Goal: Task Accomplishment & Management: Manage account settings

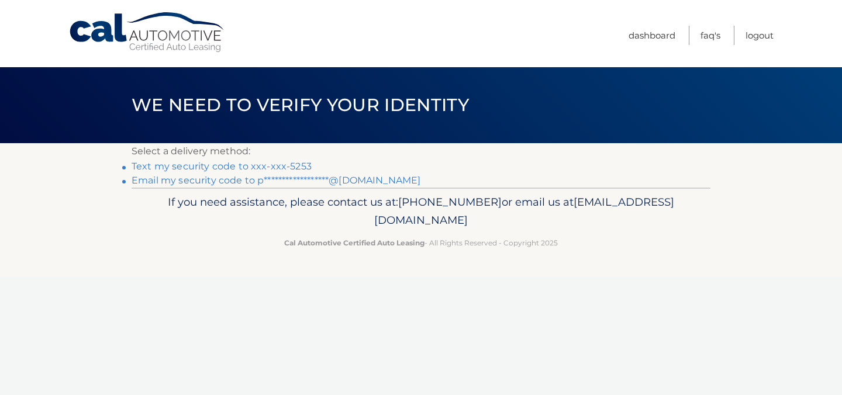
click at [179, 166] on link "Text my security code to xxx-xxx-5253" at bounding box center [222, 166] width 180 height 11
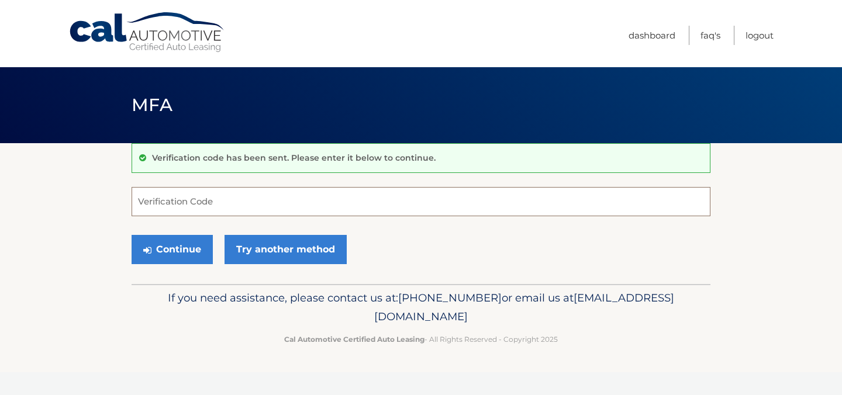
click at [233, 195] on input "Verification Code" at bounding box center [421, 201] width 579 height 29
click at [502, 201] on input "Verification Code" at bounding box center [421, 201] width 579 height 29
type input "460298"
click at [178, 246] on button "Continue" at bounding box center [172, 249] width 81 height 29
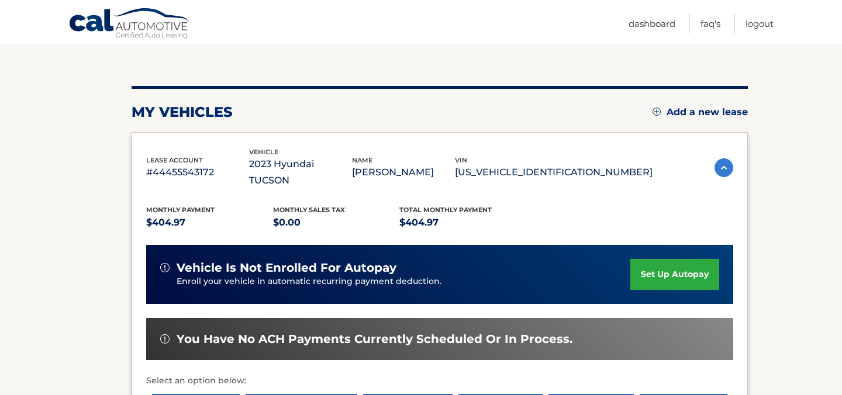
scroll to position [109, 0]
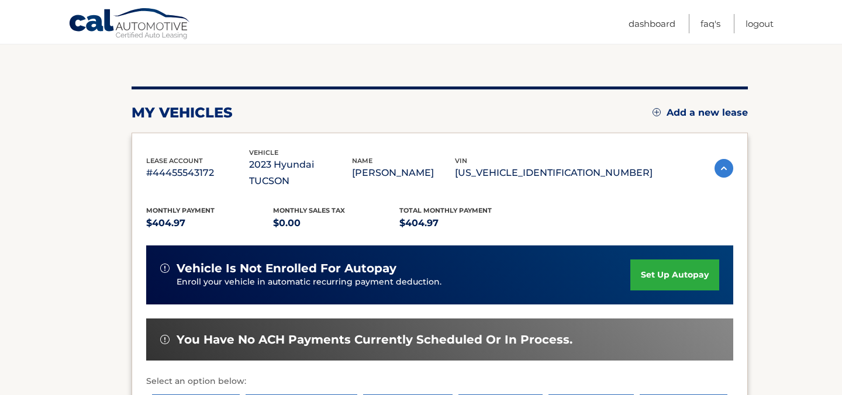
click at [668, 260] on link "set up autopay" at bounding box center [674, 275] width 89 height 31
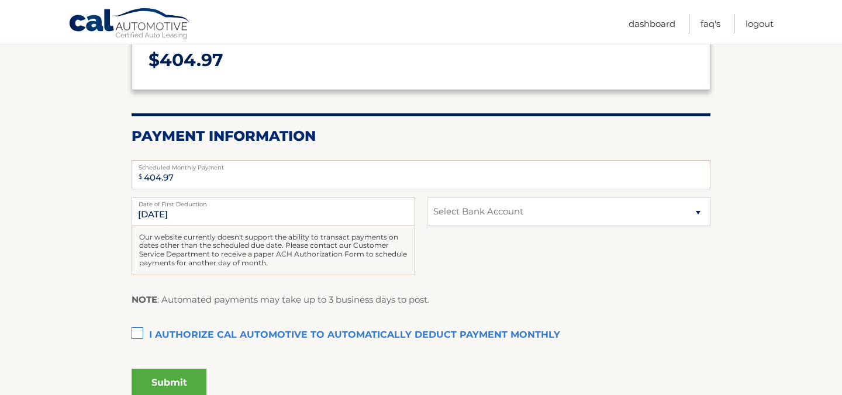
scroll to position [173, 0]
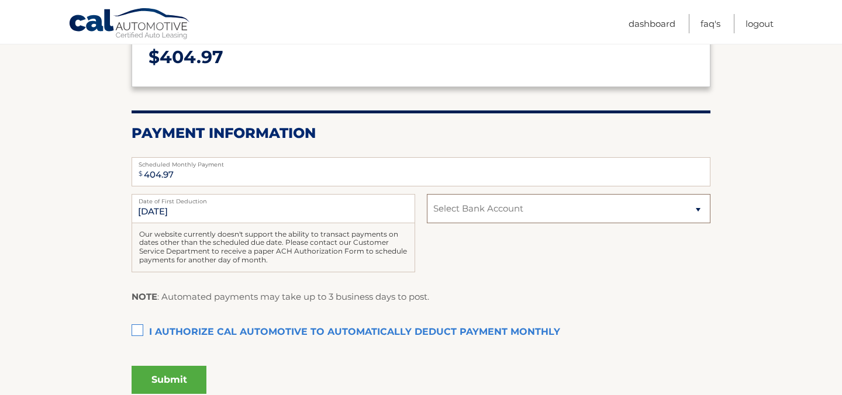
click at [495, 209] on select "Select Bank Account Checking JOVIA FINANCIAL FEDERAL CREDIT UNIO *****9068 Chec…" at bounding box center [569, 208] width 284 height 29
select select "Yjc4NzIyMWItYjM3MC00NGVhLWI4NzYtNzBjMDRiNDEyMGYz"
click at [427, 194] on select "Select Bank Account Checking JOVIA FINANCIAL FEDERAL CREDIT UNIO *****9068 Chec…" at bounding box center [569, 208] width 284 height 29
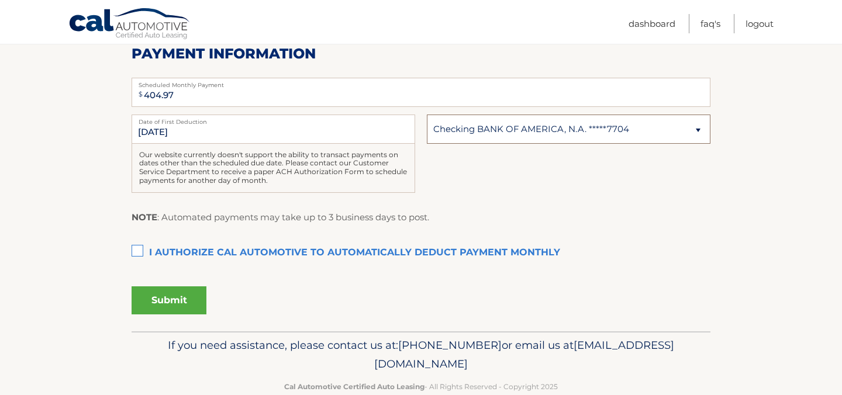
scroll to position [253, 0]
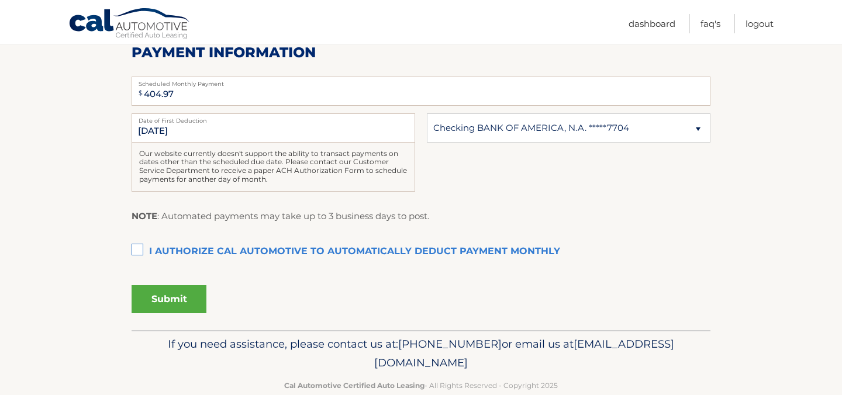
click at [136, 249] on label "I authorize cal automotive to automatically deduct payment monthly This checkbo…" at bounding box center [421, 251] width 579 height 23
click at [0, 0] on input "I authorize cal automotive to automatically deduct payment monthly This checkbo…" at bounding box center [0, 0] width 0 height 0
click at [178, 298] on button "Submit" at bounding box center [169, 299] width 75 height 28
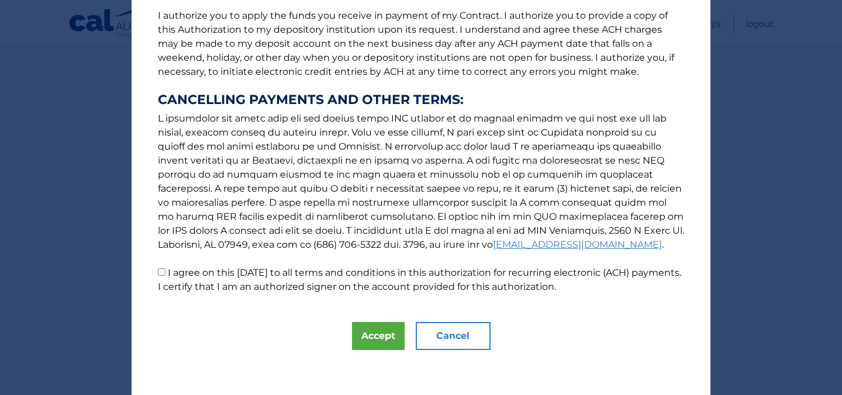
scroll to position [157, 0]
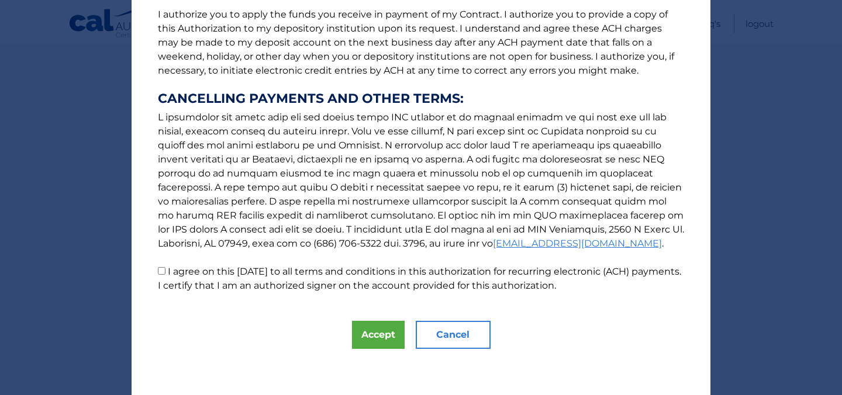
click at [163, 273] on input "I agree on this 10/08/2025 to all terms and conditions in this authorization fo…" at bounding box center [162, 271] width 8 height 8
checkbox input "true"
click at [382, 331] on button "Accept" at bounding box center [378, 335] width 53 height 28
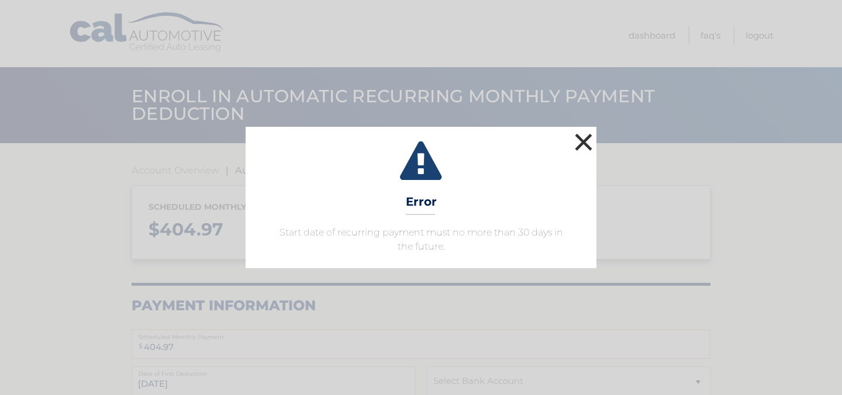
click at [580, 146] on button "×" at bounding box center [583, 141] width 23 height 23
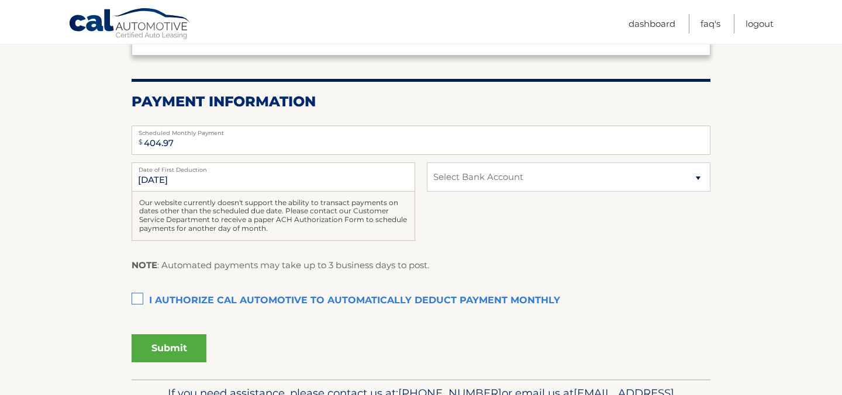
scroll to position [208, 0]
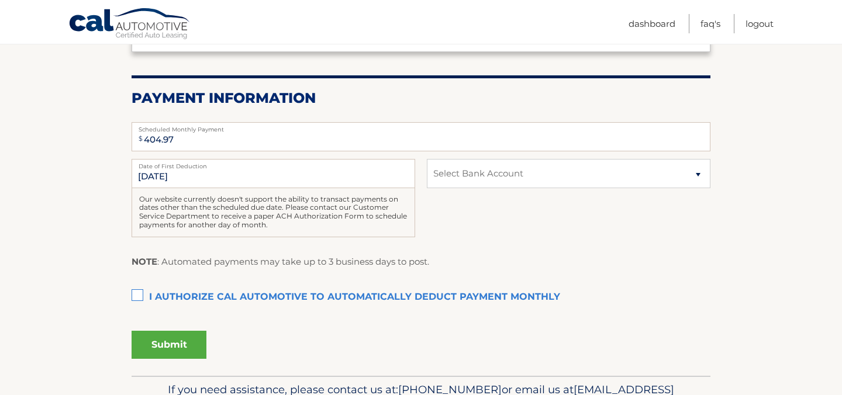
click at [138, 295] on label "I authorize cal automotive to automatically deduct payment monthly This checkbo…" at bounding box center [421, 297] width 579 height 23
click at [0, 0] on input "I authorize cal automotive to automatically deduct payment monthly This checkbo…" at bounding box center [0, 0] width 0 height 0
click at [178, 340] on button "Submit" at bounding box center [169, 345] width 75 height 28
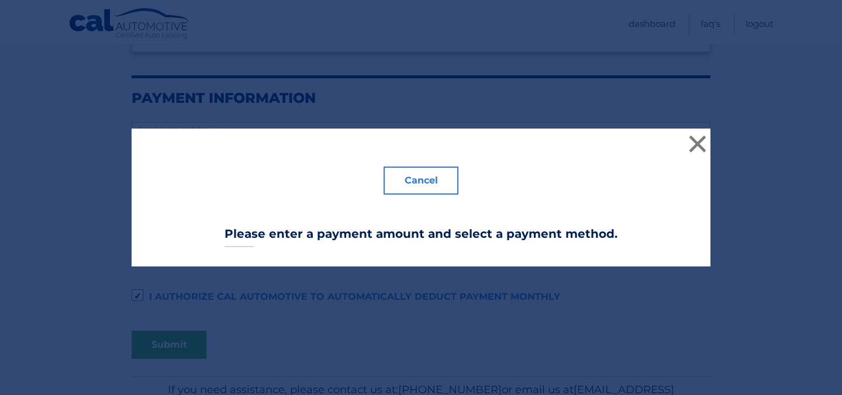
click at [423, 181] on button "Cancel" at bounding box center [421, 181] width 75 height 28
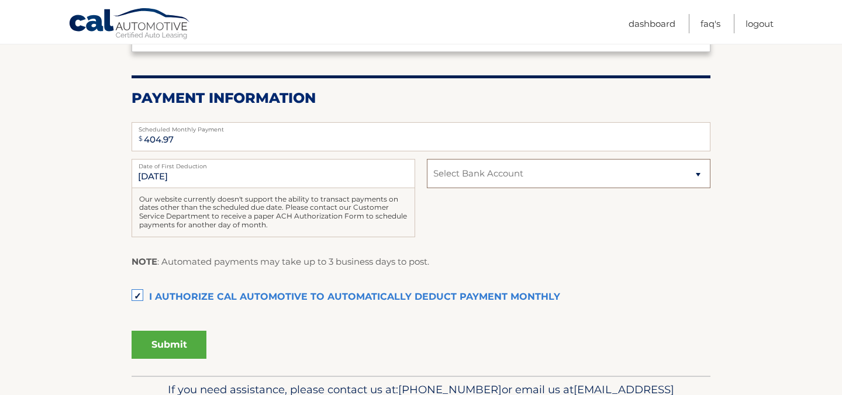
click at [467, 169] on select "Select Bank Account Checking JOVIA FINANCIAL FEDERAL CREDIT UNIO *****9068 Chec…" at bounding box center [569, 173] width 284 height 29
select select "Yjc4NzIyMWItYjM3MC00NGVhLWI4NzYtNzBjMDRiNDEyMGYz"
click at [427, 159] on select "Select Bank Account Checking JOVIA FINANCIAL FEDERAL CREDIT UNIO *****9068 Chec…" at bounding box center [569, 173] width 284 height 29
click at [184, 342] on button "Submit" at bounding box center [169, 345] width 75 height 28
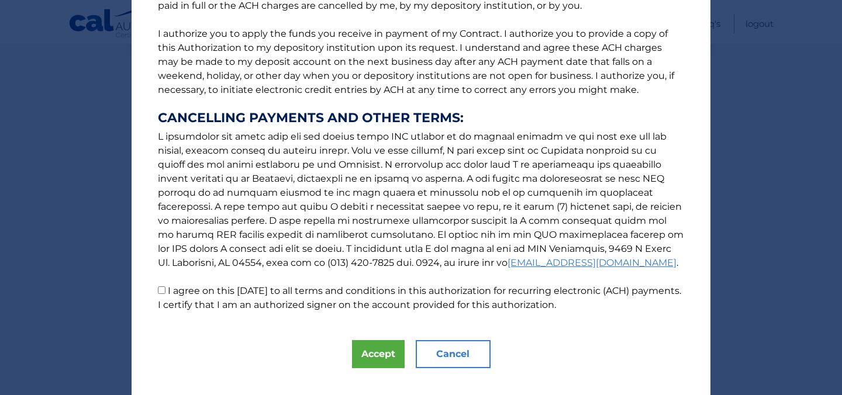
scroll to position [157, 0]
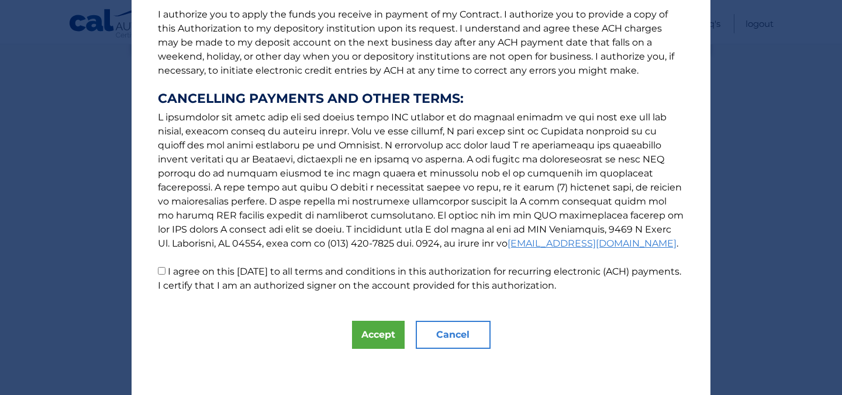
click at [164, 273] on input "I agree on this [DATE] to all terms and conditions in this authorization for re…" at bounding box center [162, 271] width 8 height 8
checkbox input "true"
click at [374, 336] on button "Accept" at bounding box center [378, 335] width 53 height 28
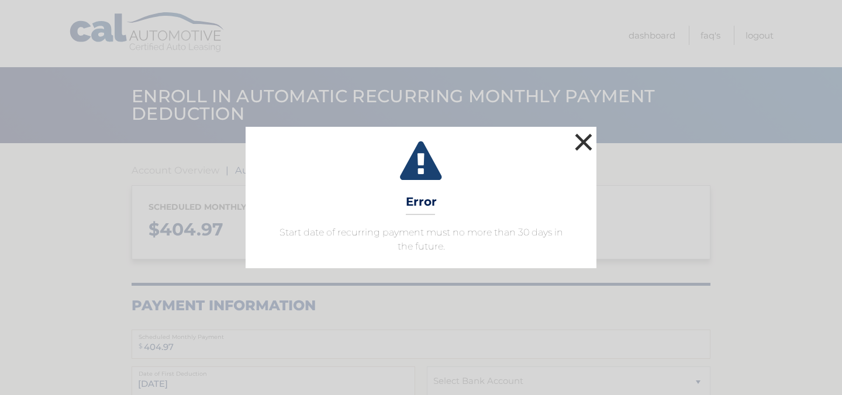
click at [584, 141] on button "×" at bounding box center [583, 141] width 23 height 23
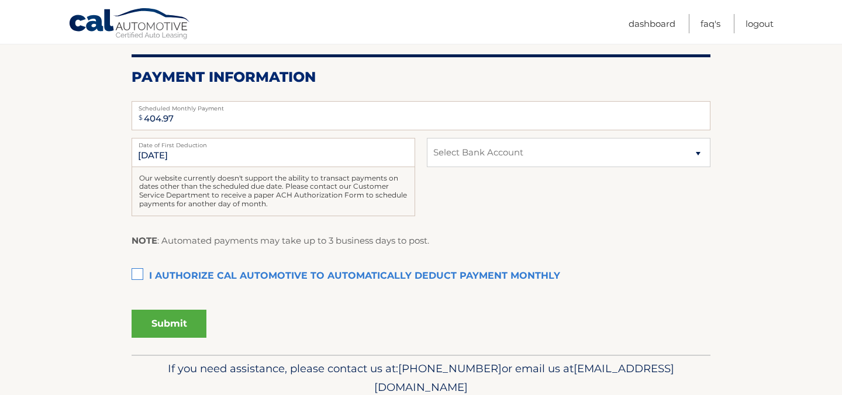
scroll to position [227, 0]
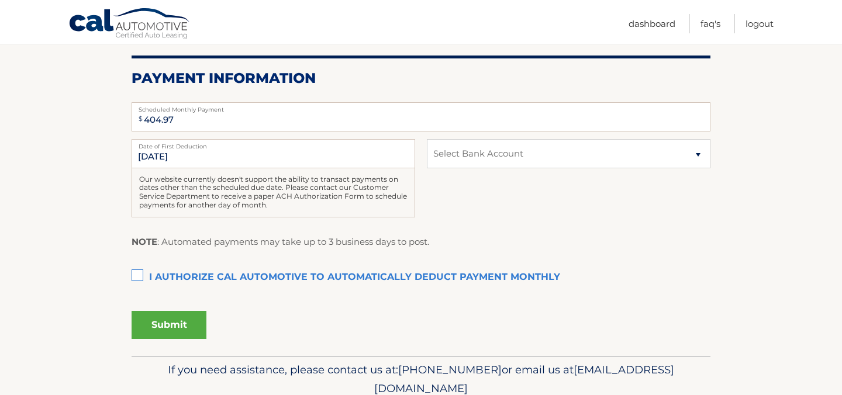
click at [140, 277] on label "I authorize cal automotive to automatically deduct payment monthly This checkbo…" at bounding box center [421, 277] width 579 height 23
click at [0, 0] on input "I authorize cal automotive to automatically deduct payment monthly This checkbo…" at bounding box center [0, 0] width 0 height 0
click at [167, 329] on button "Submit" at bounding box center [169, 325] width 75 height 28
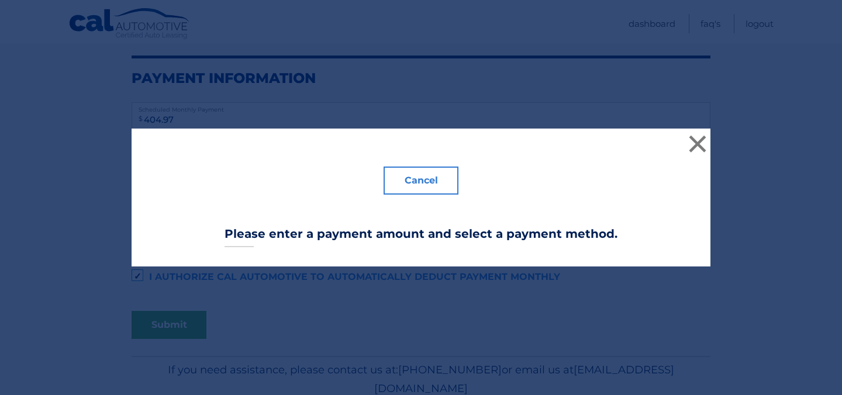
click at [422, 181] on button "Cancel" at bounding box center [421, 181] width 75 height 28
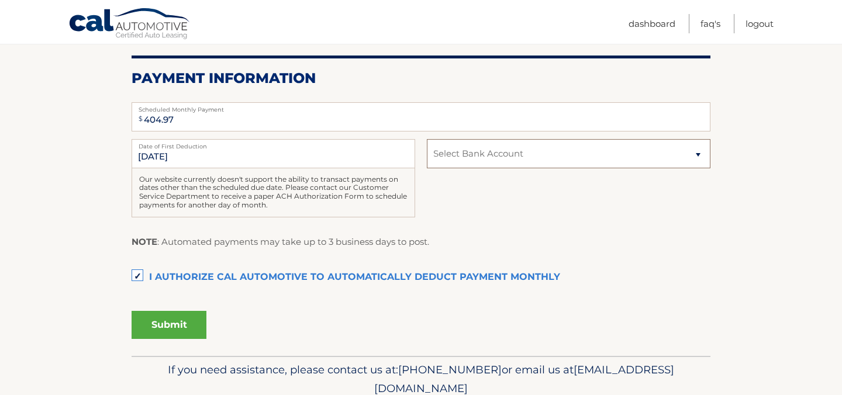
click at [567, 154] on select "Select Bank Account Checking JOVIA FINANCIAL FEDERAL CREDIT UNIO *****9068 Chec…" at bounding box center [569, 153] width 284 height 29
select select "Yjc4NzIyMWItYjM3MC00NGVhLWI4NzYtNzBjMDRiNDEyMGYz"
click at [427, 139] on select "Select Bank Account Checking JOVIA FINANCIAL FEDERAL CREDIT UNIO *****9068 Chec…" at bounding box center [569, 153] width 284 height 29
click at [168, 331] on button "Submit" at bounding box center [169, 325] width 75 height 28
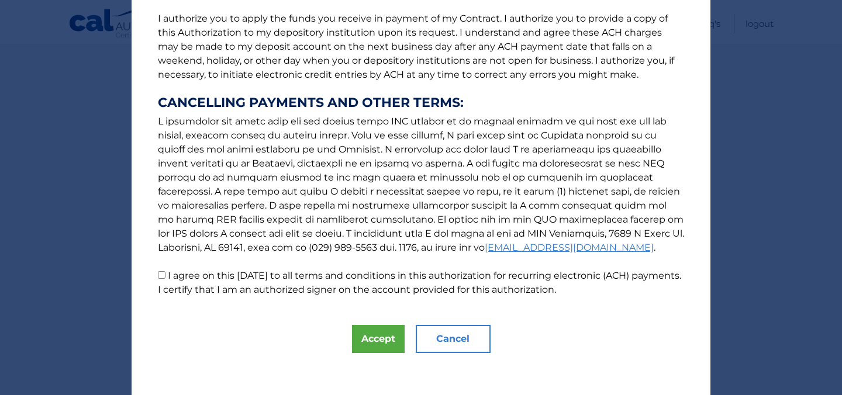
scroll to position [157, 0]
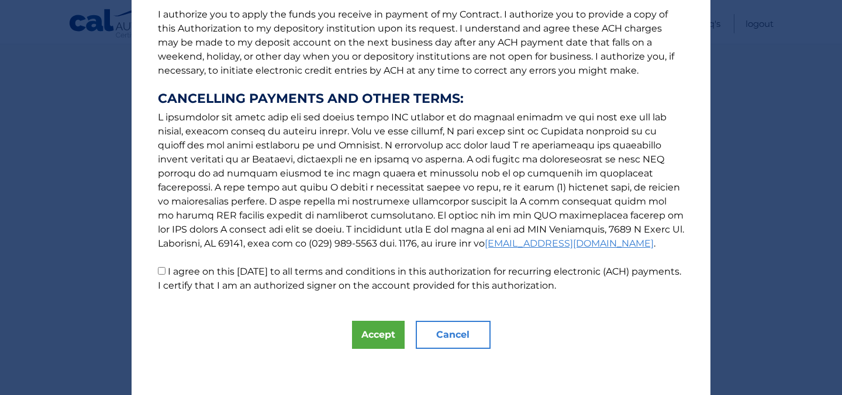
click at [442, 337] on button "Cancel" at bounding box center [453, 335] width 75 height 28
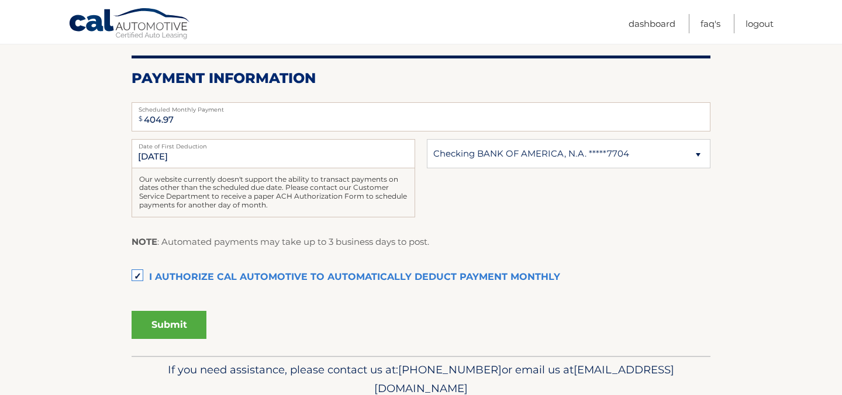
click at [180, 329] on button "Submit" at bounding box center [169, 325] width 75 height 28
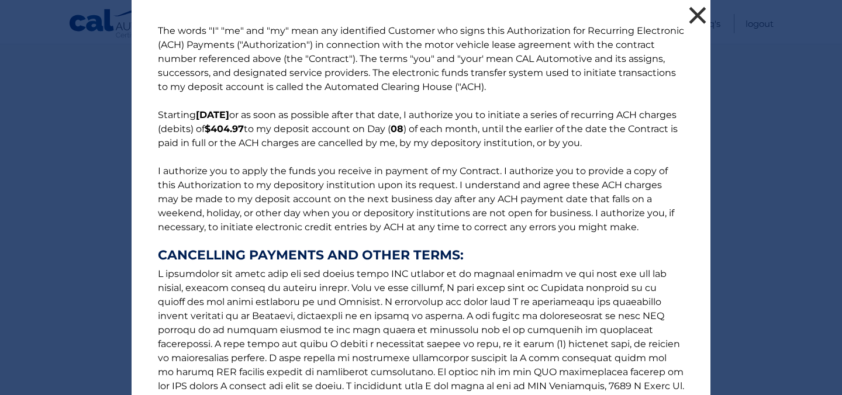
click at [695, 16] on button "×" at bounding box center [697, 15] width 23 height 23
